Goal: Task Accomplishment & Management: Use online tool/utility

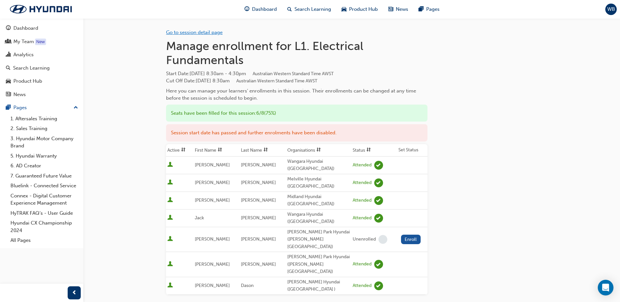
click at [191, 32] on link "Go to session detail page" at bounding box center [194, 32] width 57 height 6
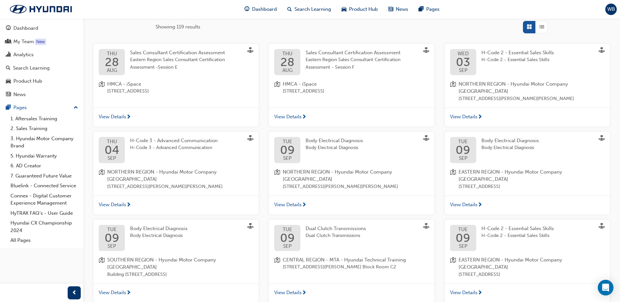
scroll to position [163, 0]
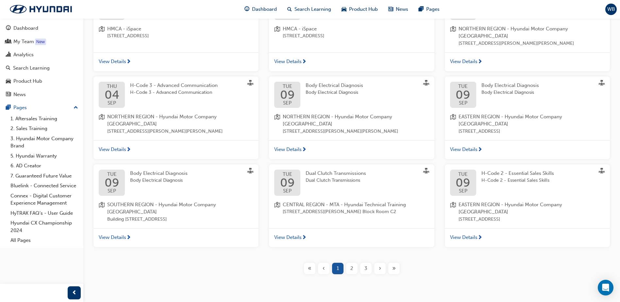
click at [348, 263] on div "2" at bounding box center [351, 268] width 11 height 11
click at [351, 265] on span "2" at bounding box center [351, 269] width 3 height 8
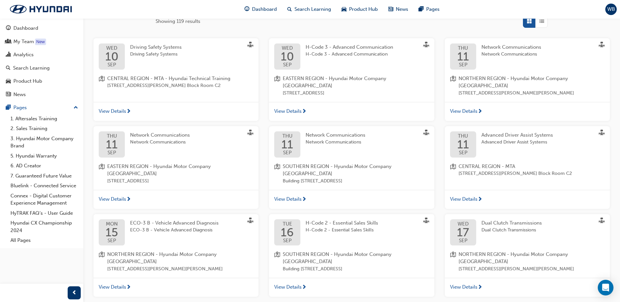
scroll to position [170, 0]
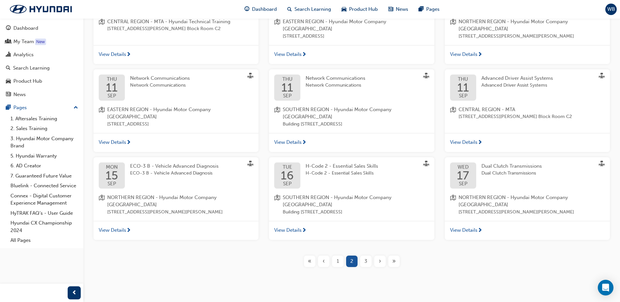
click at [366, 258] on span "3" at bounding box center [366, 262] width 3 height 8
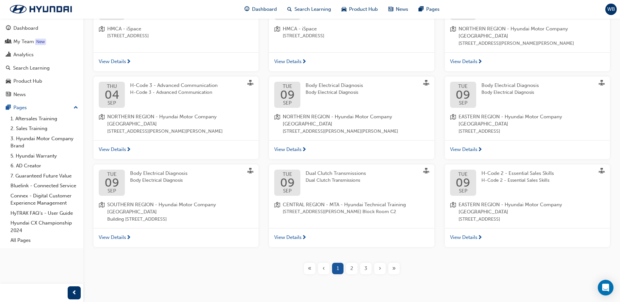
click at [366, 265] on span "3" at bounding box center [366, 269] width 3 height 8
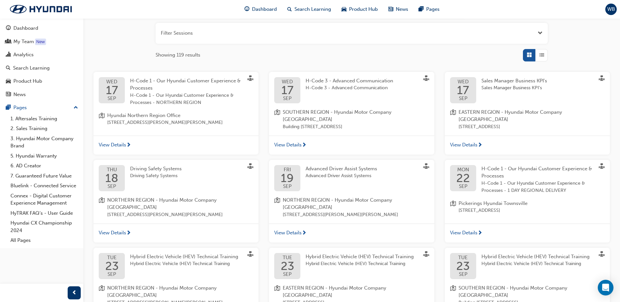
scroll to position [163, 0]
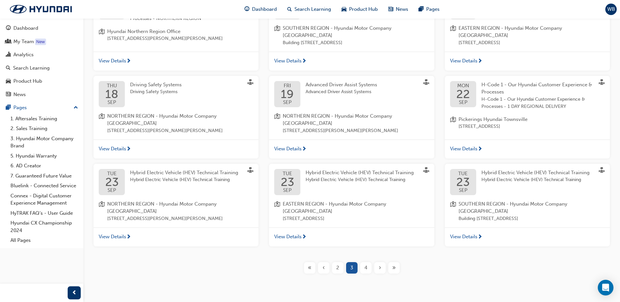
click at [363, 265] on div "4" at bounding box center [365, 267] width 11 height 11
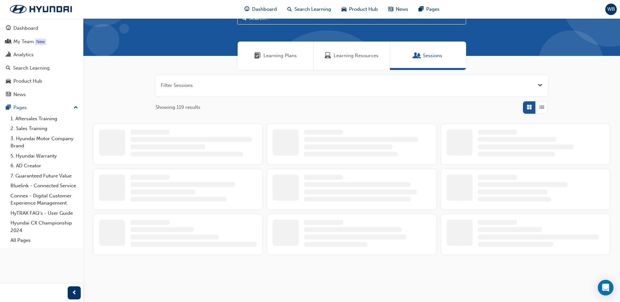
scroll to position [163, 0]
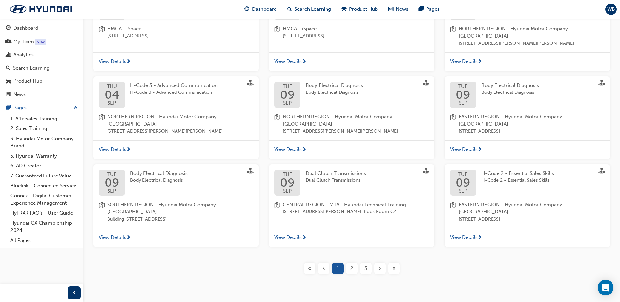
click at [366, 265] on span "3" at bounding box center [366, 269] width 3 height 8
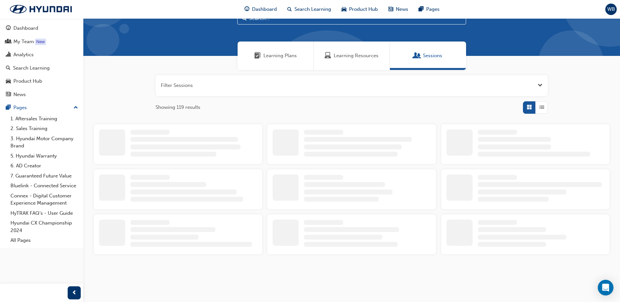
scroll to position [163, 0]
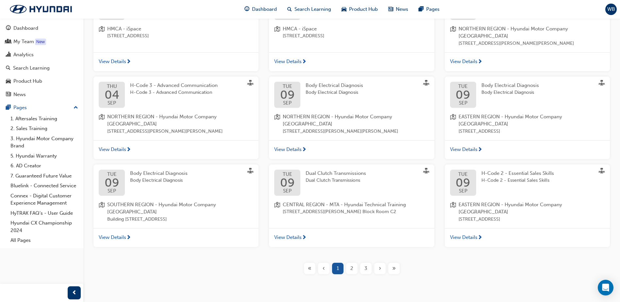
click at [366, 265] on span "3" at bounding box center [366, 269] width 3 height 8
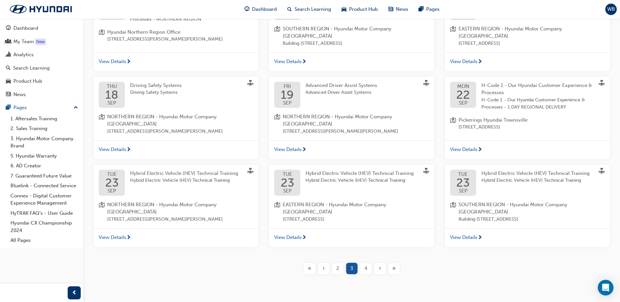
click at [366, 265] on span "4" at bounding box center [366, 269] width 3 height 8
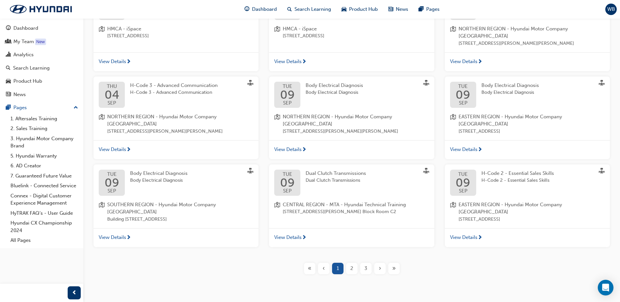
click at [380, 265] on span "›" at bounding box center [380, 269] width 2 height 8
click at [379, 265] on span "›" at bounding box center [380, 269] width 2 height 8
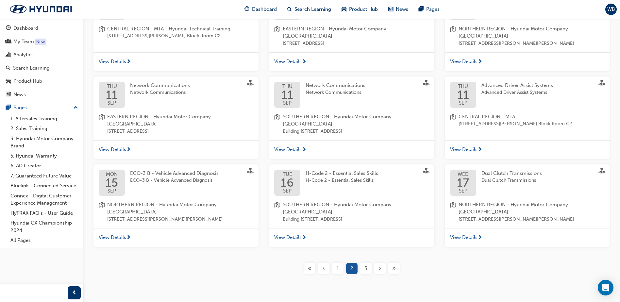
click at [380, 265] on span "›" at bounding box center [380, 269] width 2 height 8
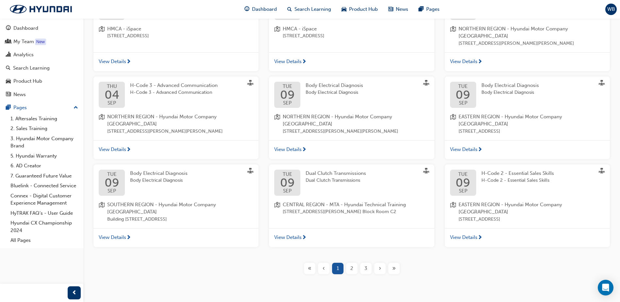
click at [378, 263] on div "›" at bounding box center [379, 268] width 11 height 11
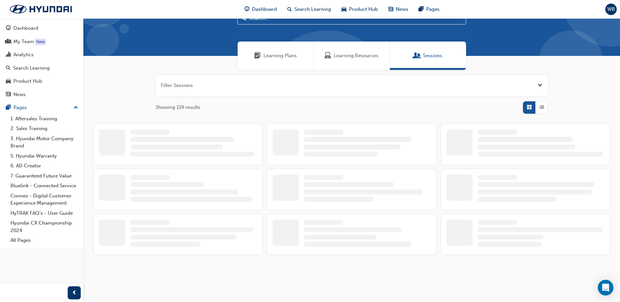
scroll to position [163, 0]
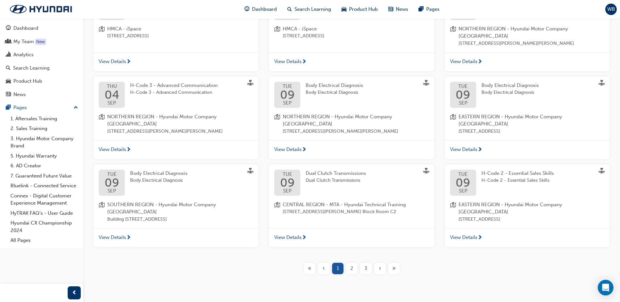
click at [378, 263] on div "›" at bounding box center [379, 268] width 11 height 11
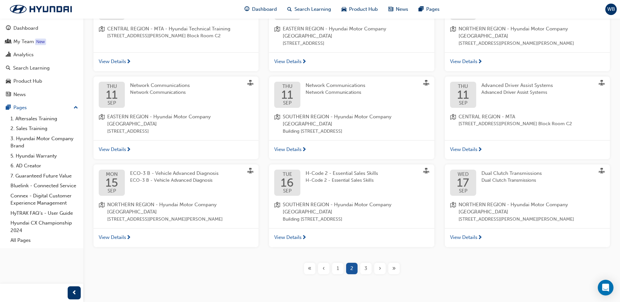
click at [392, 265] on span "»" at bounding box center [394, 269] width 4 height 8
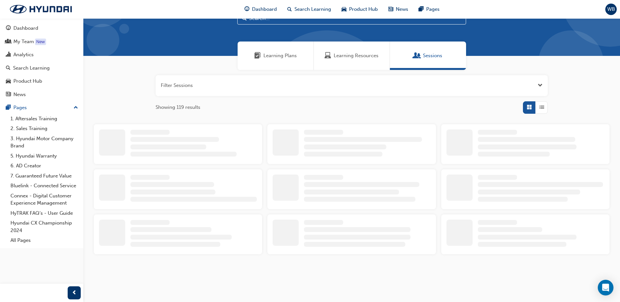
scroll to position [163, 0]
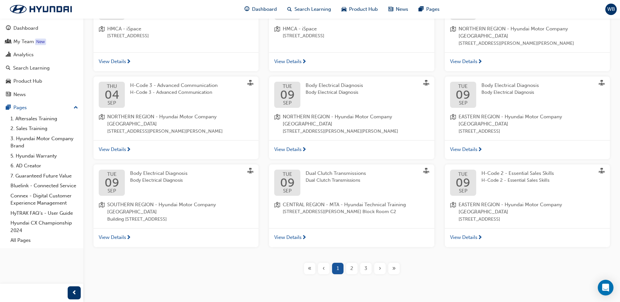
click at [394, 263] on div "»" at bounding box center [393, 268] width 11 height 11
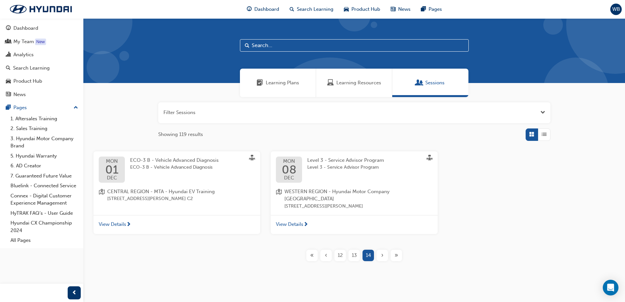
click at [355, 252] on span "13" at bounding box center [354, 256] width 5 height 8
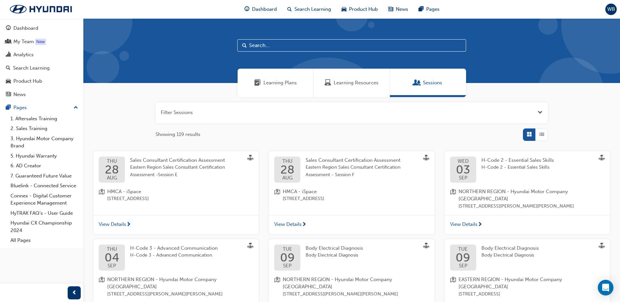
click at [540, 131] on span "List" at bounding box center [541, 135] width 5 height 8
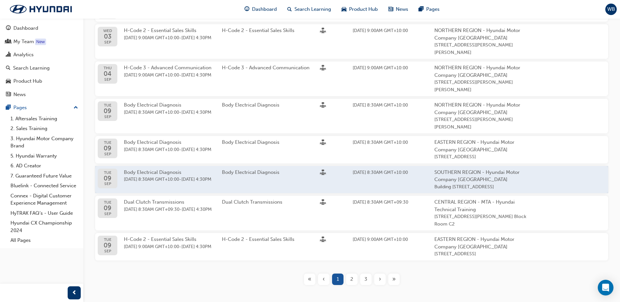
scroll to position [225, 0]
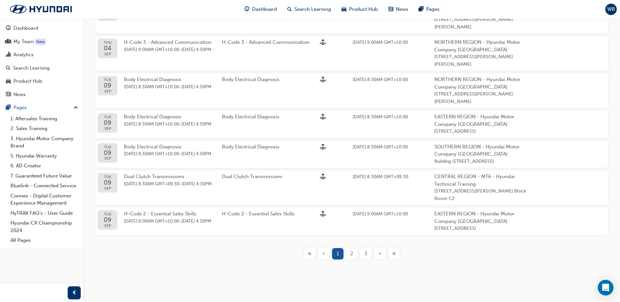
click at [379, 255] on span "›" at bounding box center [380, 254] width 2 height 8
click at [365, 256] on span "3" at bounding box center [366, 254] width 3 height 8
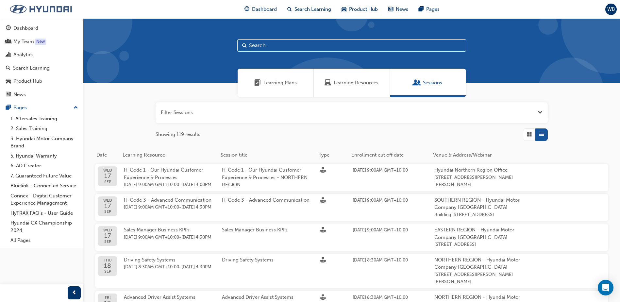
click at [15, 10] on img at bounding box center [40, 9] width 75 height 14
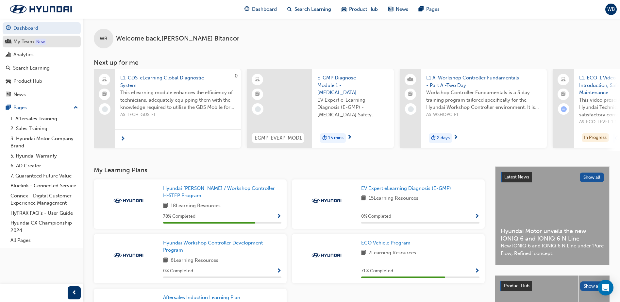
click at [20, 37] on link "My Team New" at bounding box center [42, 42] width 78 height 12
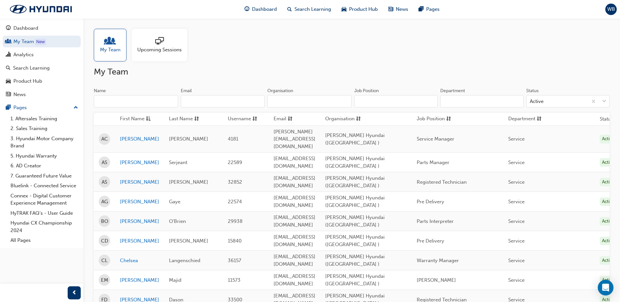
click at [161, 46] on span "sessionType_ONLINE_URL-icon" at bounding box center [159, 41] width 8 height 9
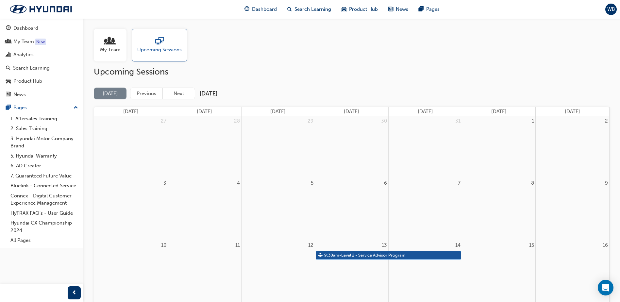
click at [111, 46] on span "people-icon" at bounding box center [110, 41] width 8 height 9
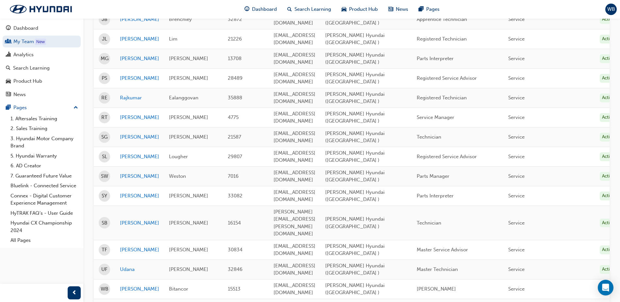
scroll to position [328, 0]
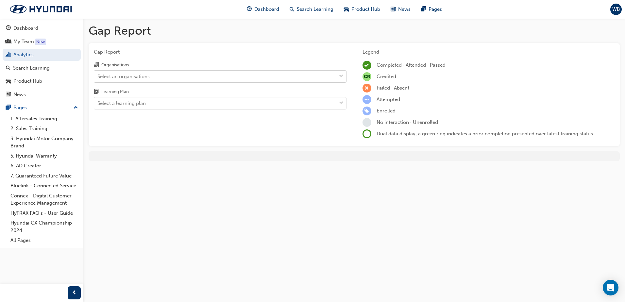
click at [186, 76] on div "Select an organisations" at bounding box center [215, 76] width 242 height 11
click at [98, 76] on input "Organisations Select an organisations" at bounding box center [97, 76] width 1 height 6
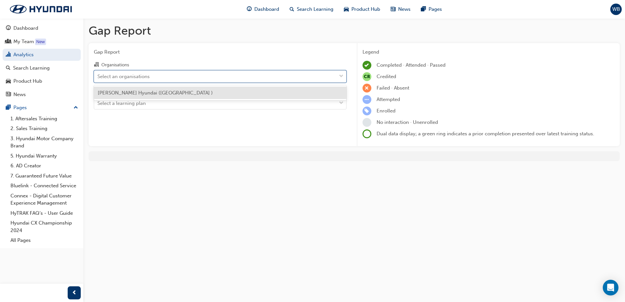
click at [166, 96] on div "[PERSON_NAME] Hyundai ([GEOGRAPHIC_DATA] )" at bounding box center [220, 93] width 253 height 13
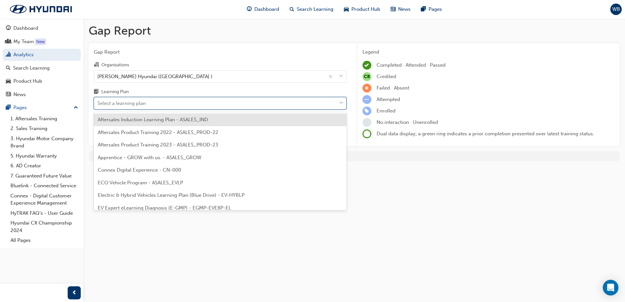
click at [161, 104] on div "Select a learning plan" at bounding box center [215, 103] width 242 height 11
click at [98, 104] on input "Learning Plan option Aftersales Induction Learning Plan - ASALES_IND focused, 1…" at bounding box center [97, 103] width 1 height 6
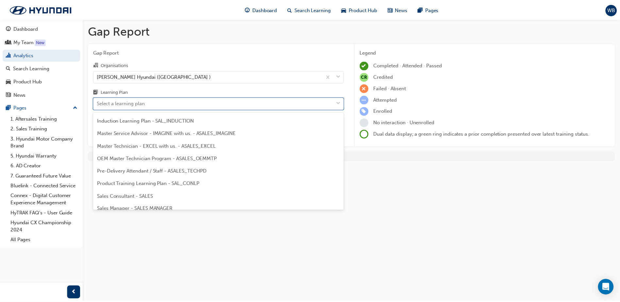
scroll to position [229, 0]
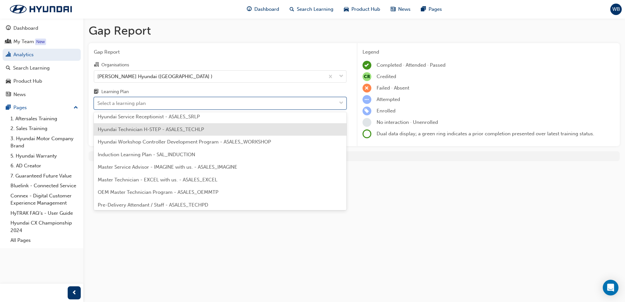
click at [166, 131] on span "Hyundai Technician H-STEP - ASALES_TECHLP" at bounding box center [151, 130] width 106 height 6
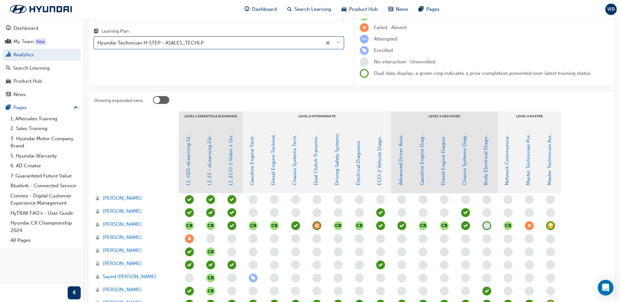
scroll to position [150, 0]
